Goal: Check status: Check status

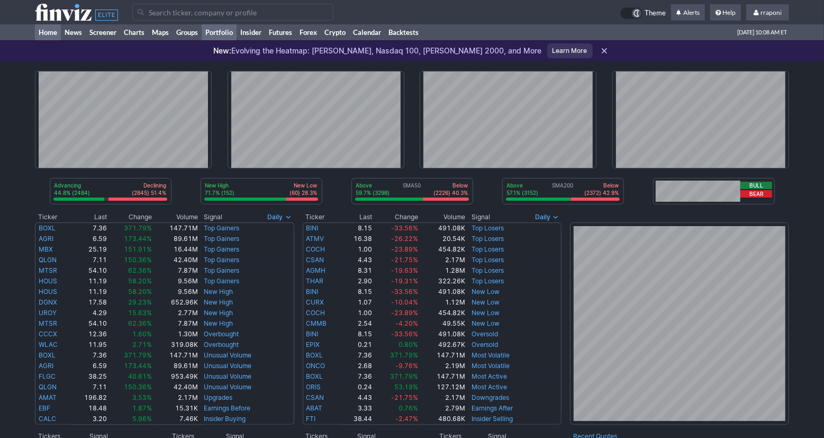
click at [223, 34] on link "Portfolio" at bounding box center [219, 32] width 35 height 16
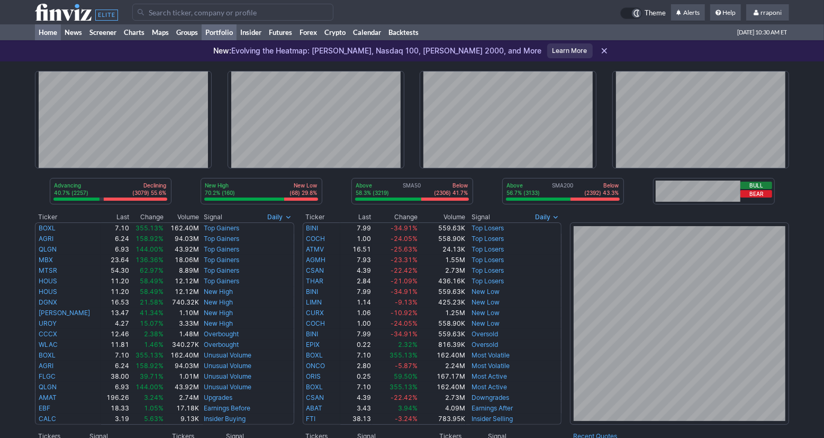
click at [226, 32] on link "Portfolio" at bounding box center [219, 32] width 35 height 16
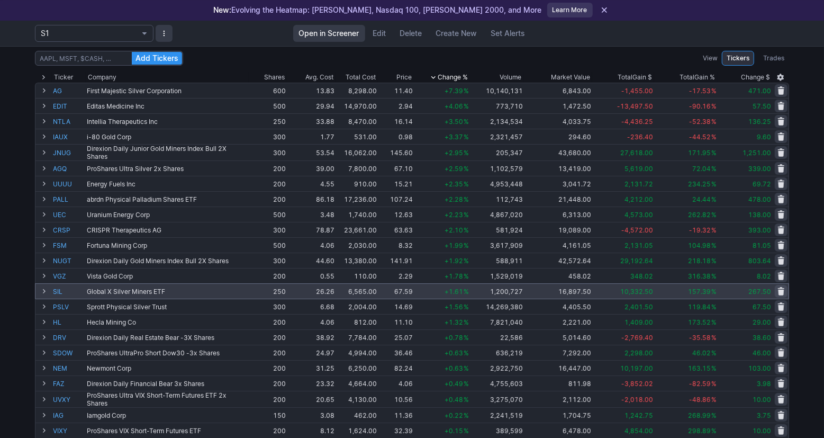
scroll to position [17, 0]
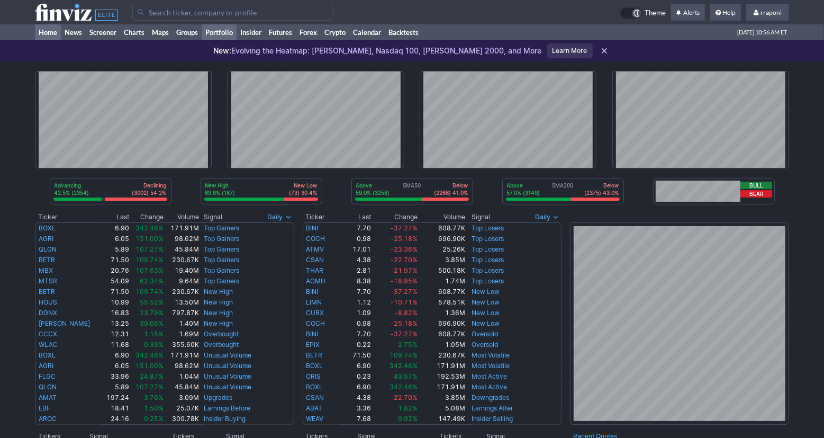
click at [229, 29] on link "Portfolio" at bounding box center [219, 32] width 35 height 16
click at [228, 32] on link "Portfolio" at bounding box center [219, 32] width 35 height 16
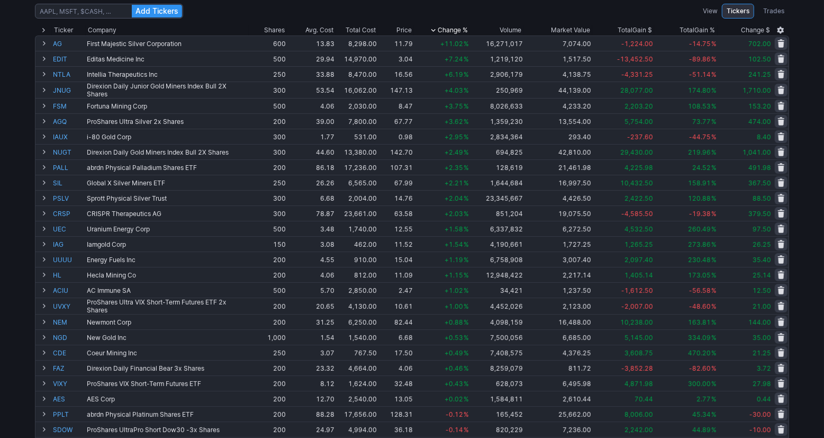
scroll to position [92, 0]
